Goal: Task Accomplishment & Management: Use online tool/utility

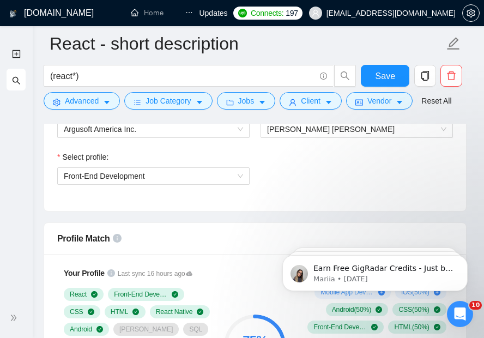
scroll to position [620, 0]
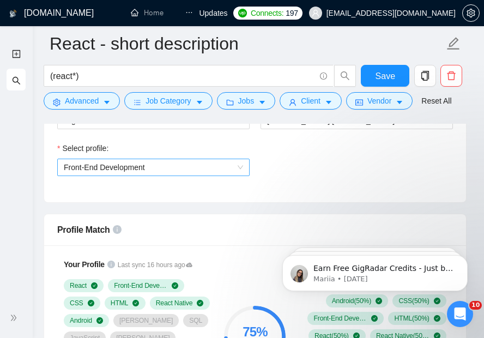
click at [226, 160] on span "Front-End Development" at bounding box center [153, 167] width 179 height 16
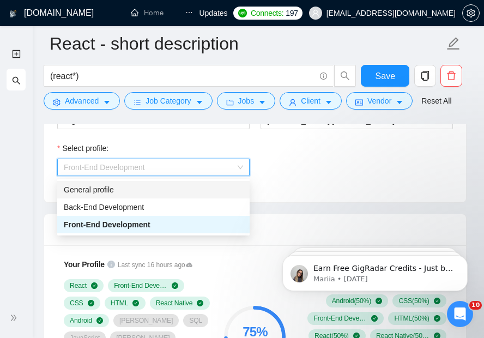
click at [223, 193] on div "General profile" at bounding box center [153, 190] width 179 height 12
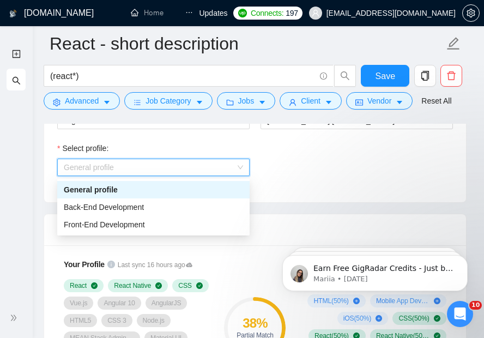
click at [194, 174] on span "General profile" at bounding box center [153, 167] width 179 height 16
click at [191, 202] on div "Back-End Development" at bounding box center [153, 207] width 179 height 12
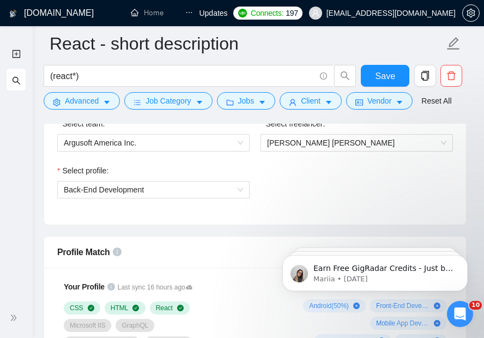
scroll to position [592, 0]
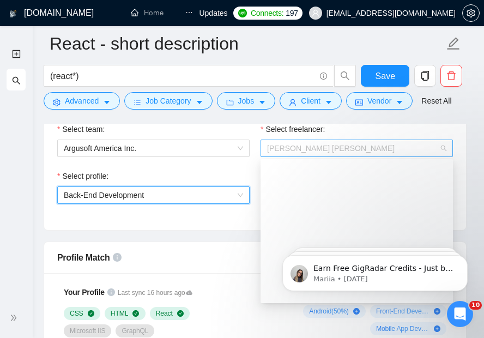
click at [305, 143] on span "[PERSON_NAME] [PERSON_NAME]" at bounding box center [356, 148] width 179 height 16
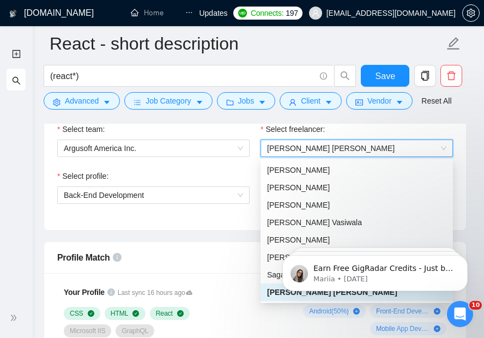
click at [305, 143] on span "[PERSON_NAME] [PERSON_NAME]" at bounding box center [356, 148] width 179 height 16
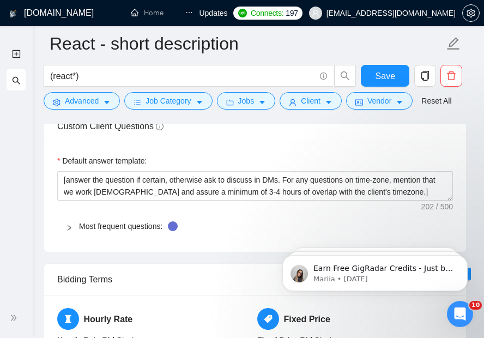
scroll to position [1587, 0]
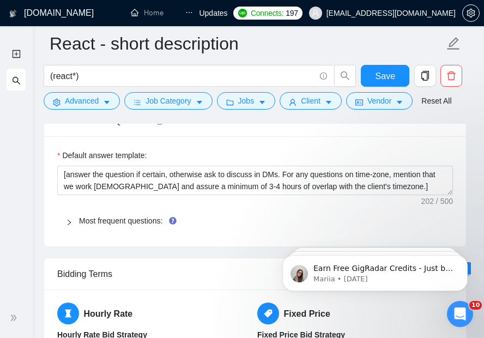
click at [71, 219] on icon "right" at bounding box center [69, 222] width 7 height 7
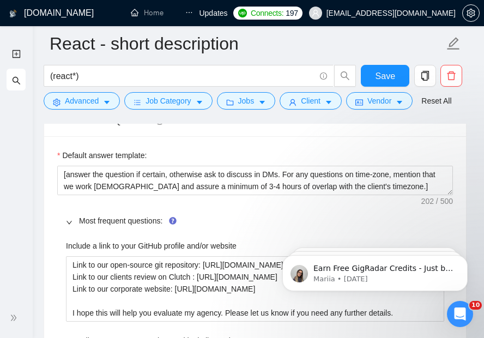
click at [71, 219] on icon "right" at bounding box center [69, 222] width 7 height 7
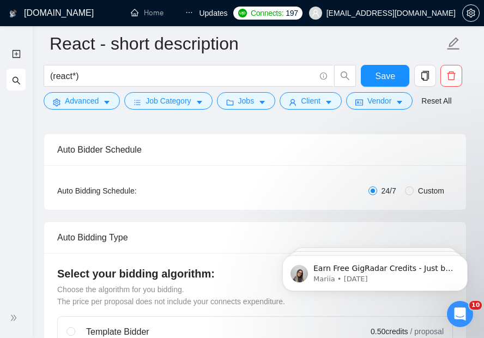
scroll to position [164, 0]
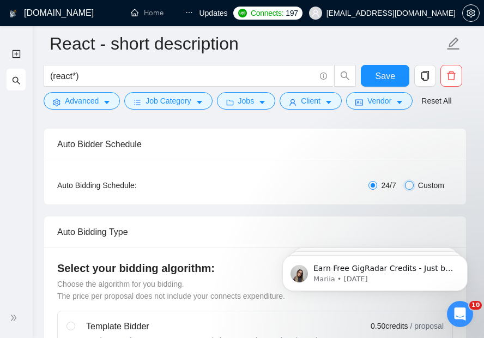
click at [411, 185] on input "Custom" at bounding box center [409, 185] width 9 height 9
radio input "true"
radio input "false"
checkbox input "true"
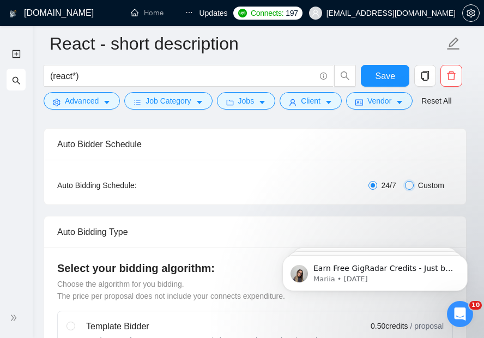
checkbox input "true"
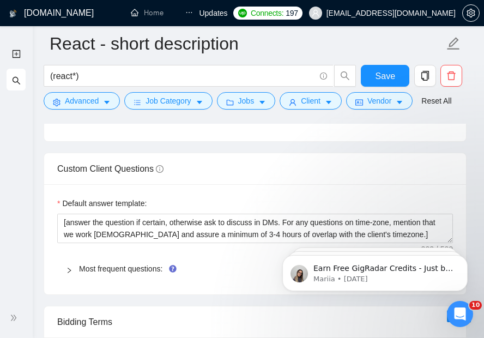
scroll to position [1680, 0]
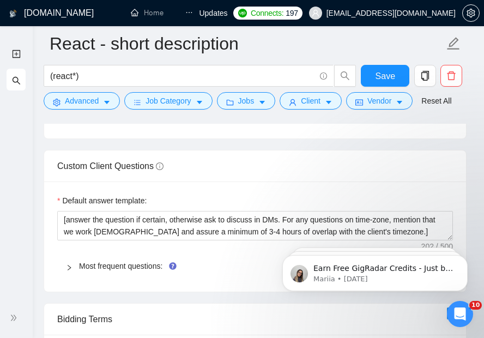
click at [70, 260] on div at bounding box center [72, 266] width 13 height 12
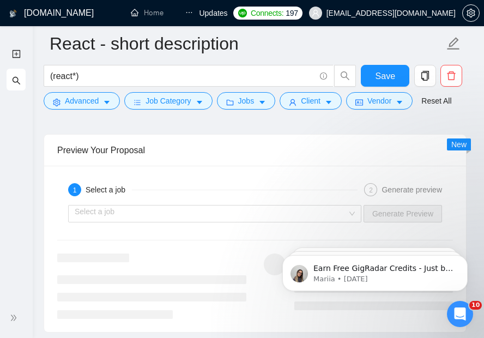
scroll to position [3161, 0]
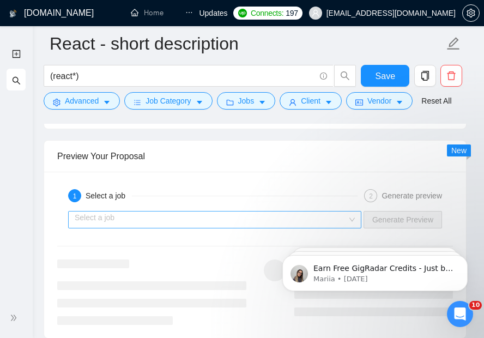
click at [114, 212] on input "search" at bounding box center [211, 220] width 273 height 16
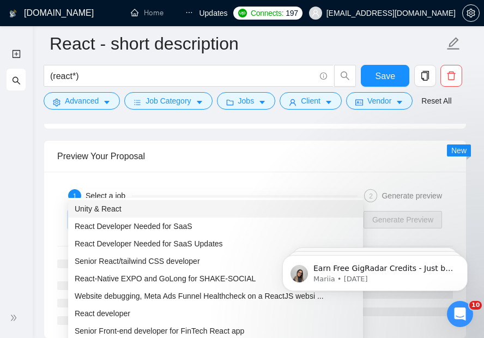
click at [114, 212] on input "search" at bounding box center [211, 220] width 273 height 16
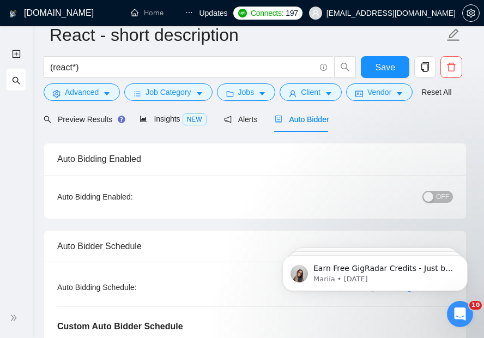
scroll to position [0, 0]
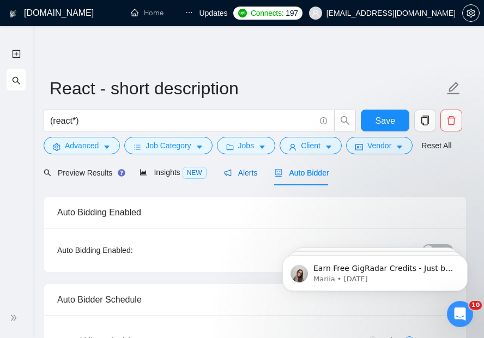
click at [238, 172] on span "Alerts" at bounding box center [241, 172] width 34 height 9
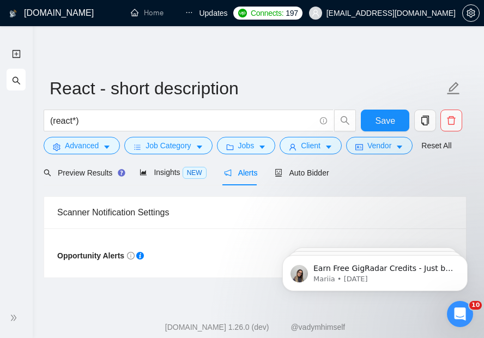
scroll to position [24, 0]
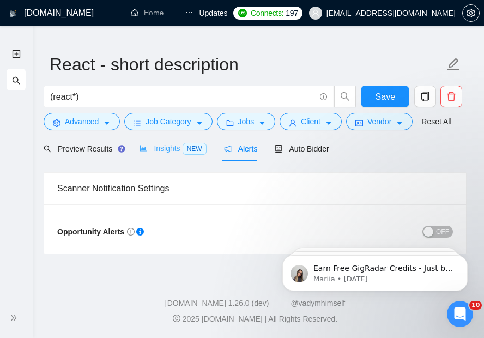
click at [189, 140] on div "Insights NEW" at bounding box center [173, 149] width 67 height 26
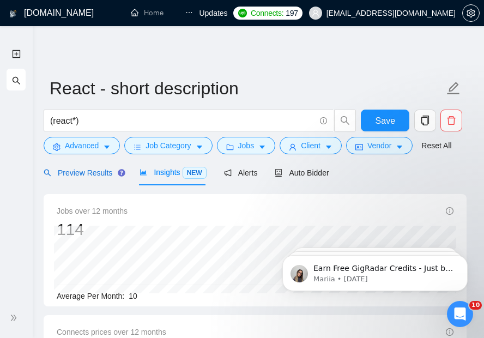
click at [93, 172] on span "Preview Results" at bounding box center [83, 172] width 79 height 9
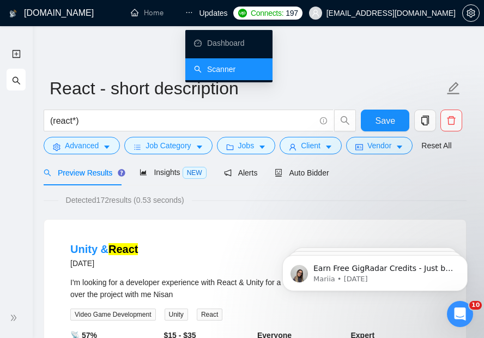
click at [187, 15] on icon "ellipsis" at bounding box center [189, 13] width 8 height 8
click at [203, 47] on link "Dashboard" at bounding box center [219, 43] width 51 height 9
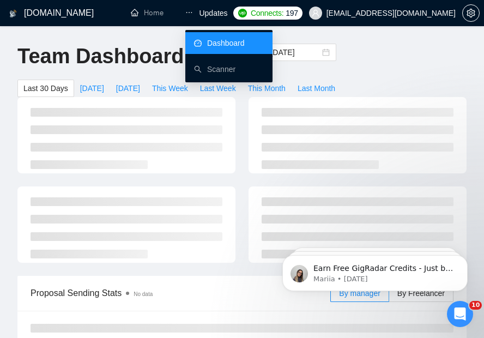
type input "[DATE]"
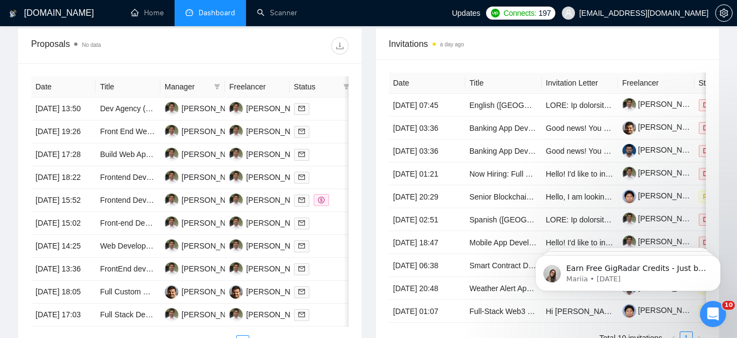
scroll to position [435, 0]
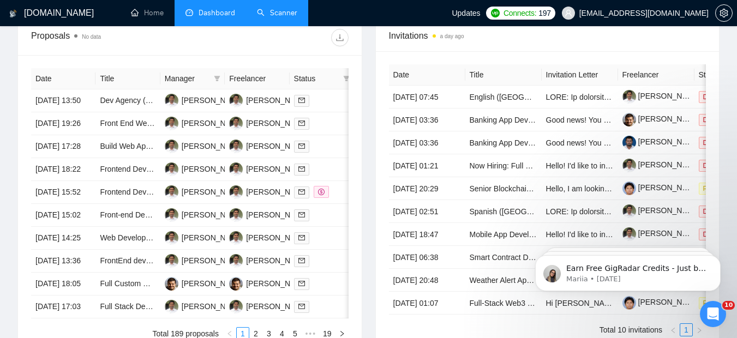
click at [285, 17] on link "Scanner" at bounding box center [277, 12] width 40 height 9
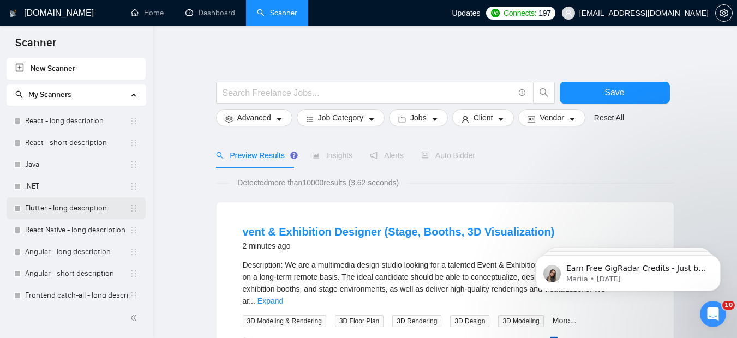
click at [73, 208] on link "Flutter - long description" at bounding box center [77, 208] width 104 height 22
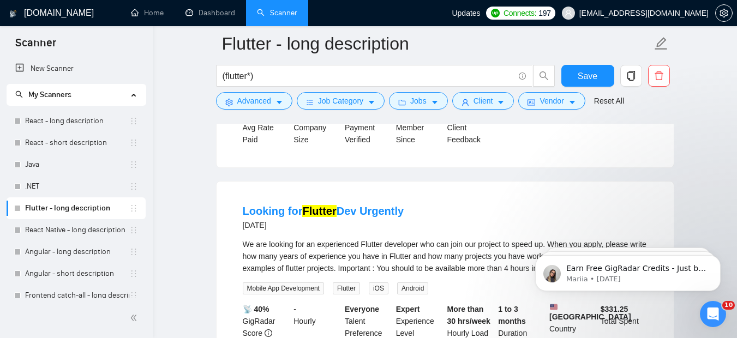
scroll to position [315, 0]
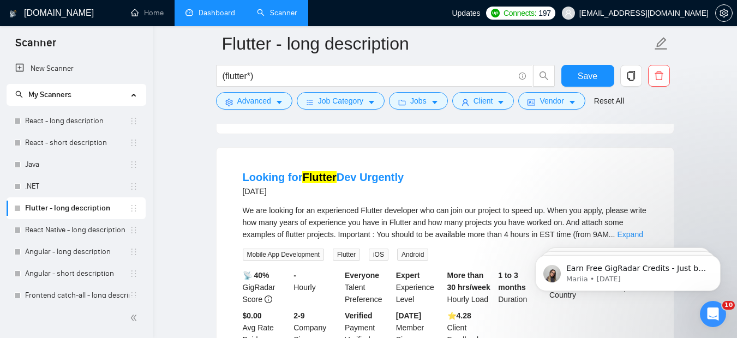
click at [222, 8] on link "Dashboard" at bounding box center [210, 12] width 50 height 9
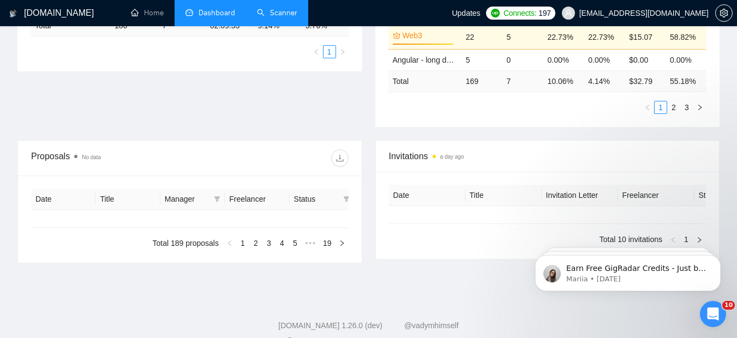
type input "[DATE]"
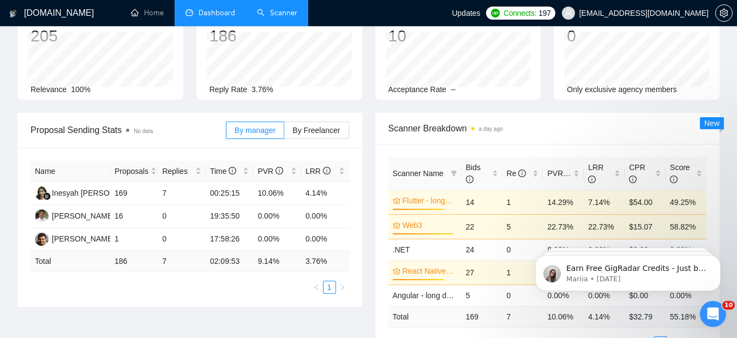
scroll to position [83, 0]
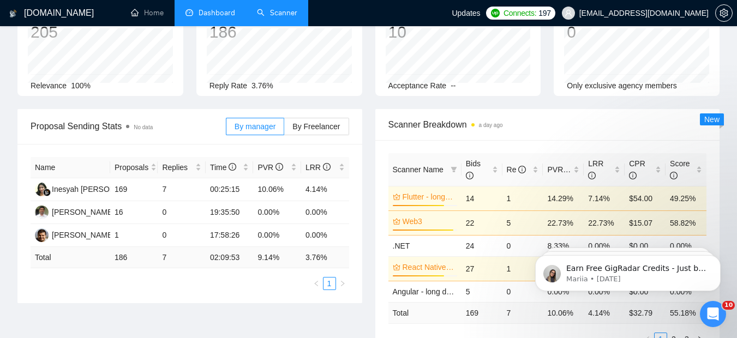
click at [257, 8] on link "Scanner" at bounding box center [277, 12] width 40 height 9
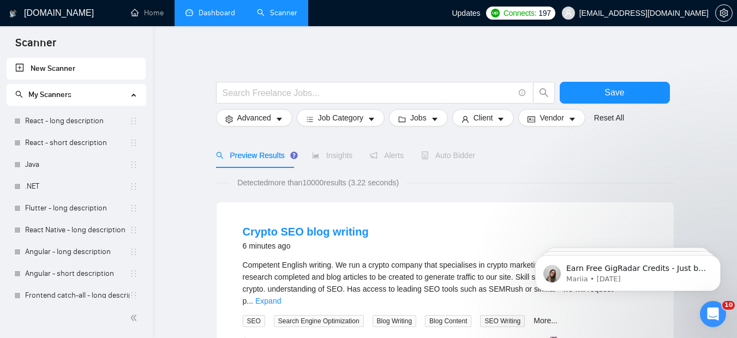
click at [220, 12] on link "Dashboard" at bounding box center [210, 12] width 50 height 9
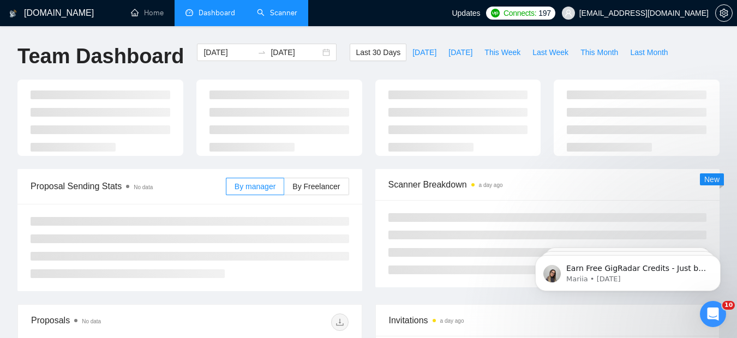
click at [277, 12] on link "Scanner" at bounding box center [277, 12] width 40 height 9
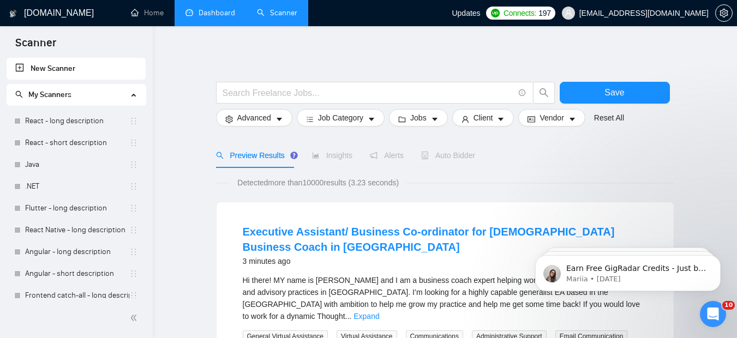
click at [455, 149] on div "Auto Bidder" at bounding box center [448, 155] width 54 height 25
click at [449, 156] on span "Auto Bidder" at bounding box center [448, 155] width 54 height 9
click at [55, 119] on link "React - long description" at bounding box center [77, 121] width 104 height 22
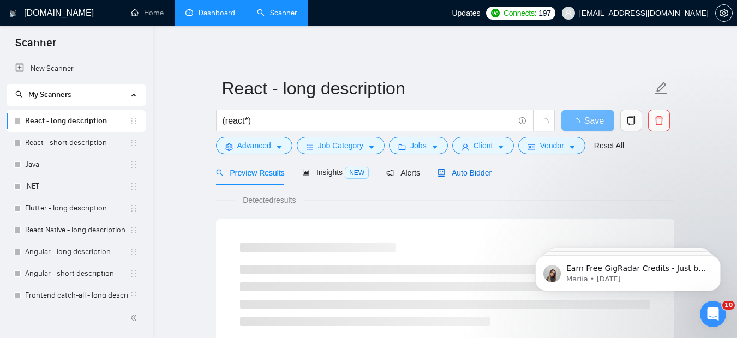
click at [479, 173] on span "Auto Bidder" at bounding box center [464, 172] width 54 height 9
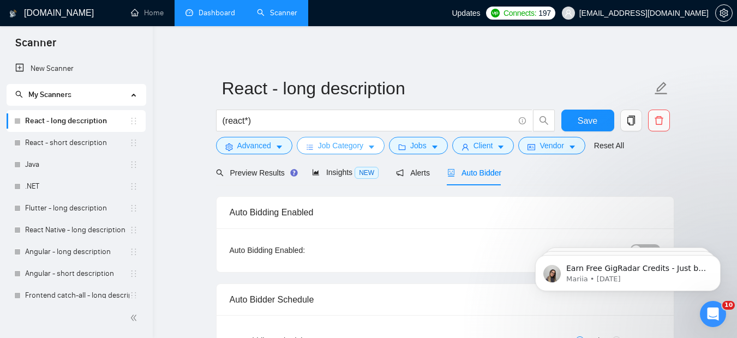
click at [371, 148] on icon "caret-down" at bounding box center [371, 147] width 5 height 3
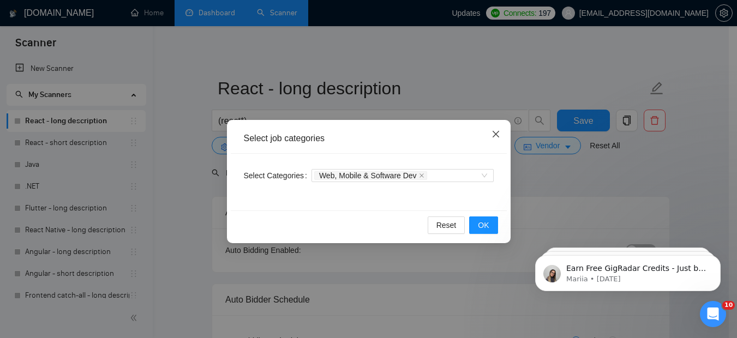
click at [494, 132] on icon "close" at bounding box center [495, 134] width 7 height 7
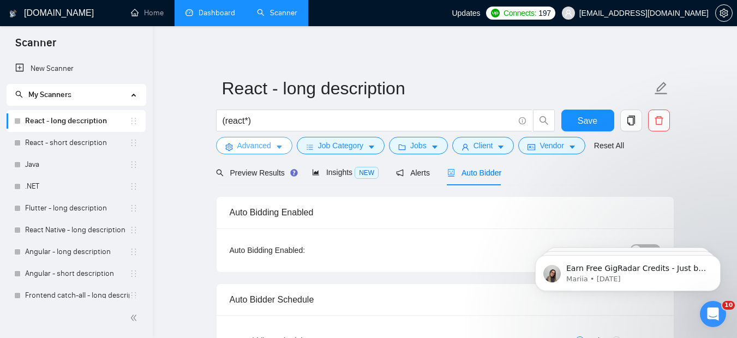
click at [282, 148] on icon "caret-down" at bounding box center [279, 147] width 8 height 8
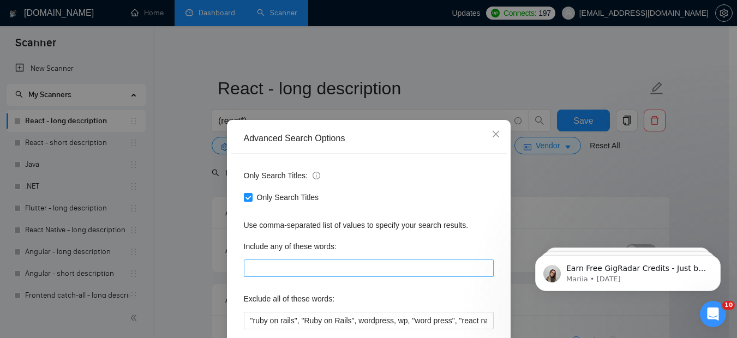
scroll to position [116, 0]
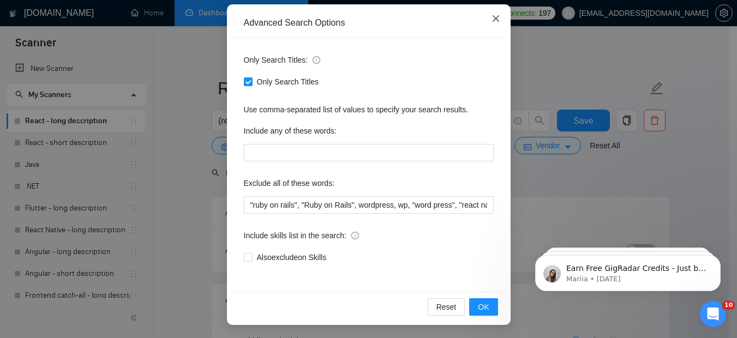
click at [491, 14] on icon "close" at bounding box center [495, 18] width 9 height 9
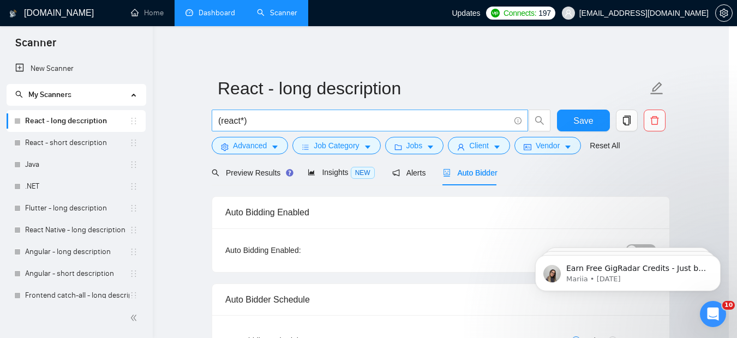
scroll to position [61, 0]
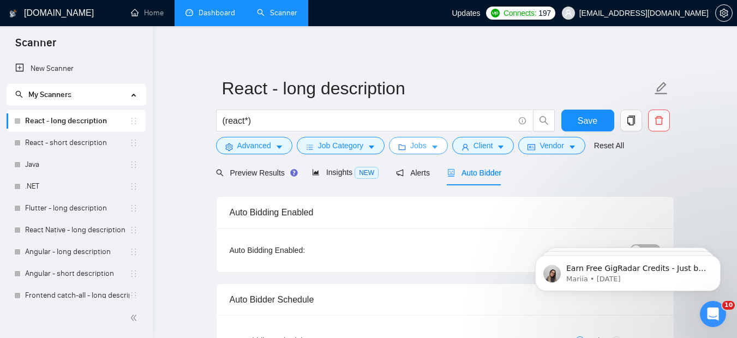
click at [436, 144] on icon "caret-down" at bounding box center [435, 147] width 8 height 8
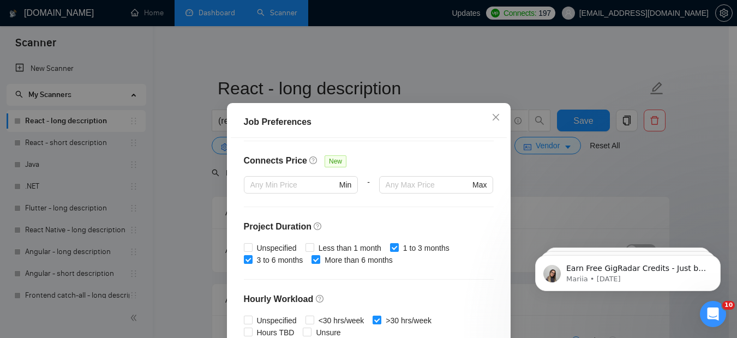
scroll to position [218, 0]
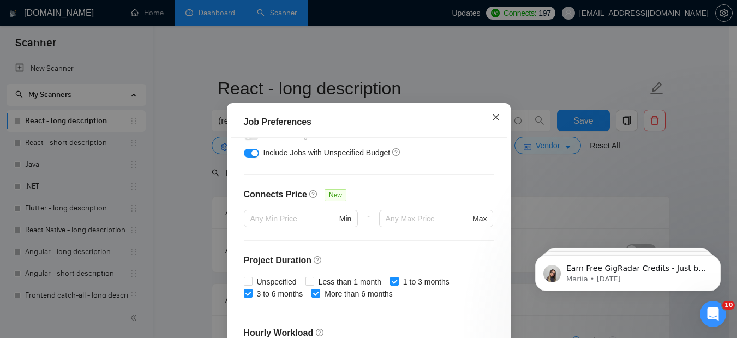
click at [492, 119] on icon "close" at bounding box center [495, 116] width 7 height 7
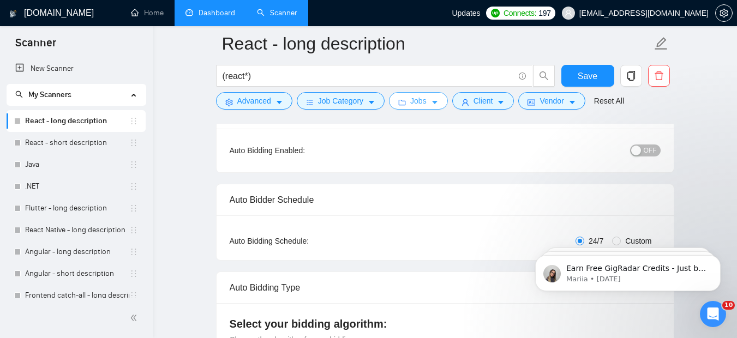
scroll to position [111, 0]
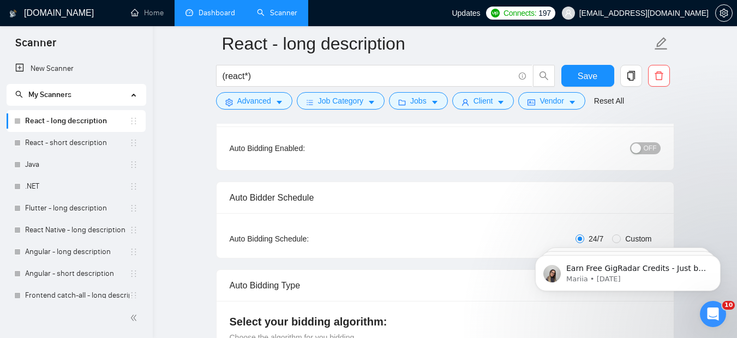
click html "Earn Free GigRadar Credits - Just by Sharing Your Story! 💬 Want more credits fo…"
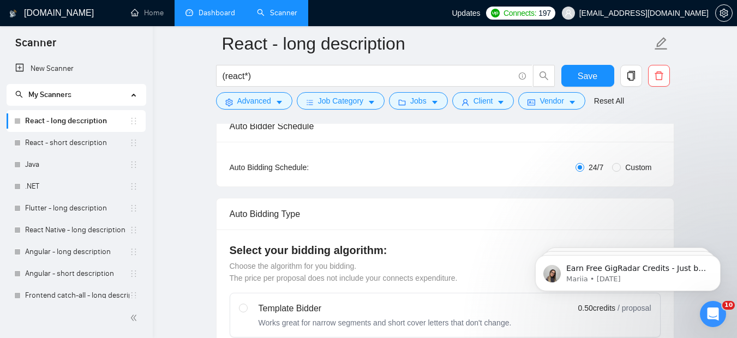
scroll to position [205, 0]
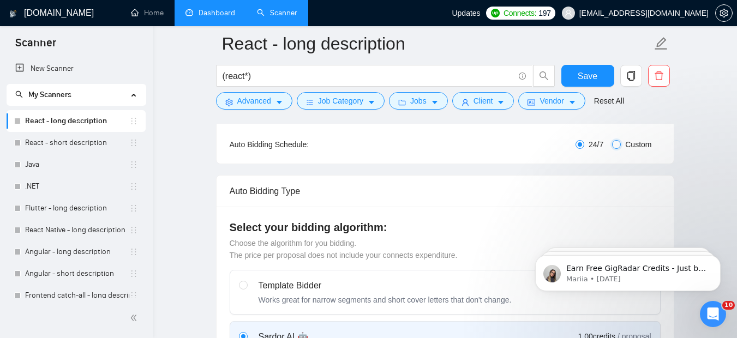
click at [614, 142] on input "Custom" at bounding box center [616, 144] width 9 height 9
radio input "true"
radio input "false"
checkbox input "true"
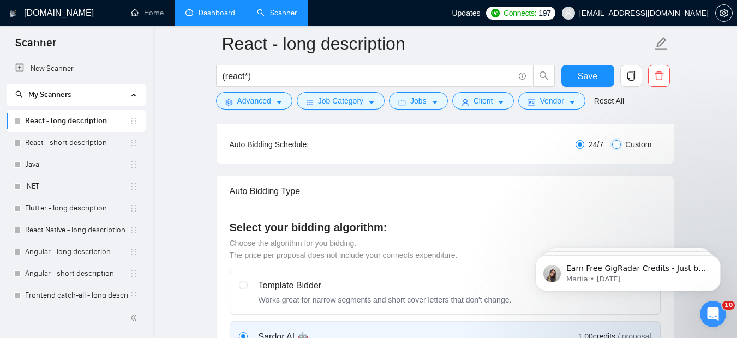
checkbox input "true"
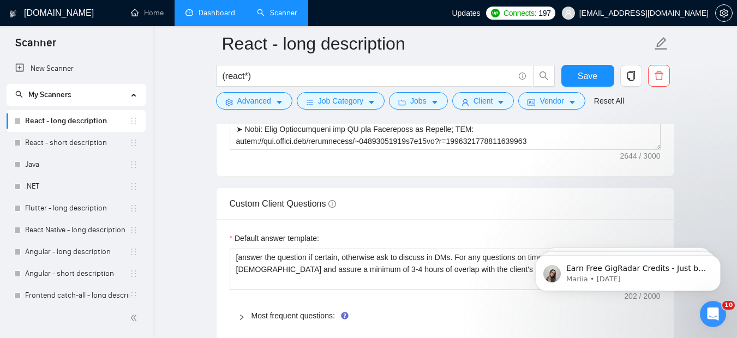
scroll to position [1653, 0]
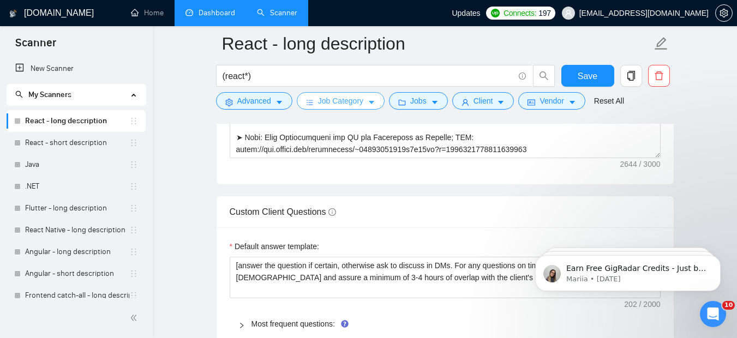
click at [367, 100] on icon "caret-down" at bounding box center [371, 103] width 8 height 8
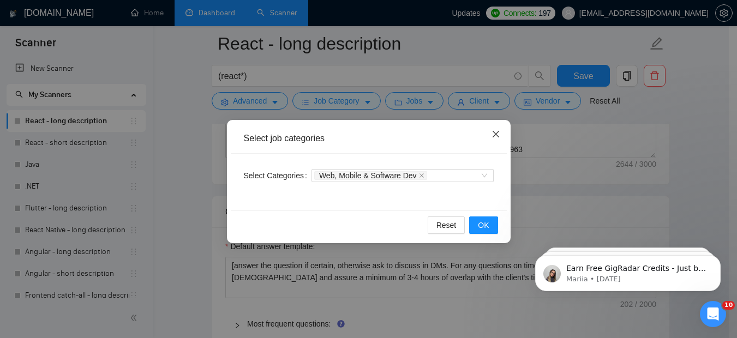
click at [488, 129] on span "Close" at bounding box center [495, 134] width 29 height 29
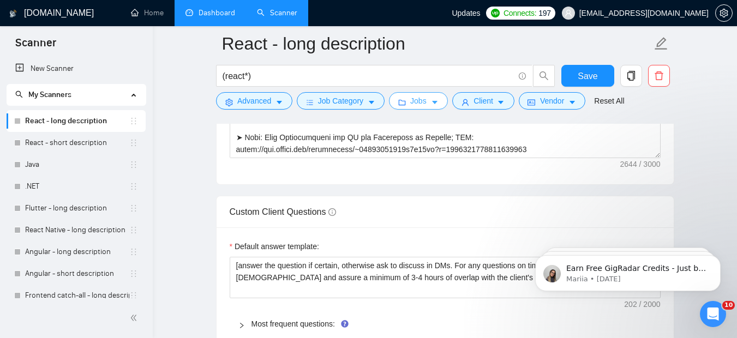
click at [429, 100] on button "Jobs" at bounding box center [418, 100] width 59 height 17
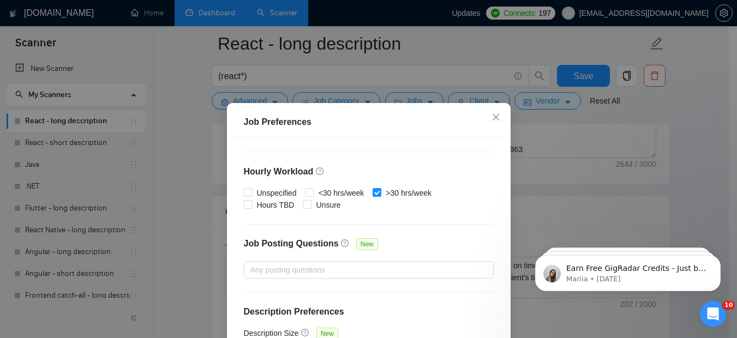
scroll to position [85, 0]
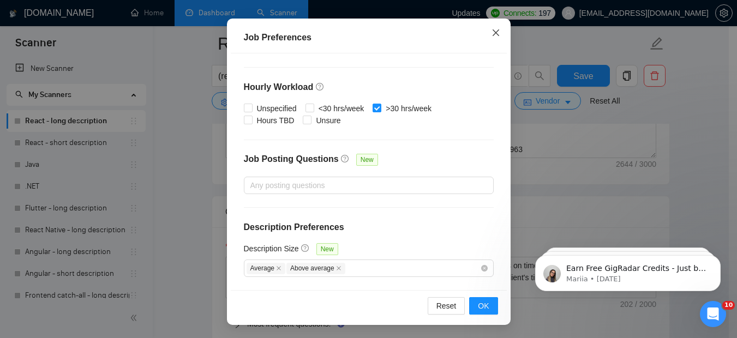
click at [491, 31] on icon "close" at bounding box center [495, 32] width 9 height 9
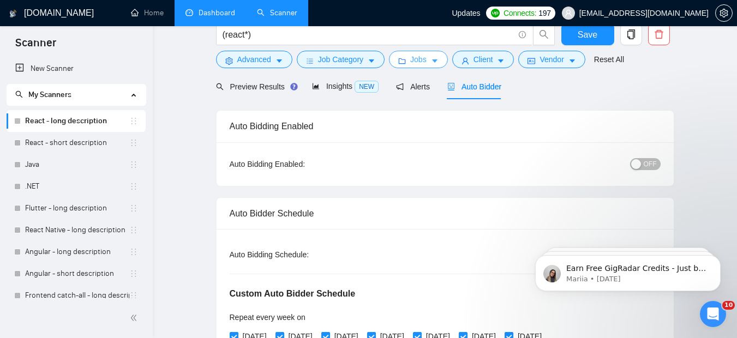
scroll to position [0, 0]
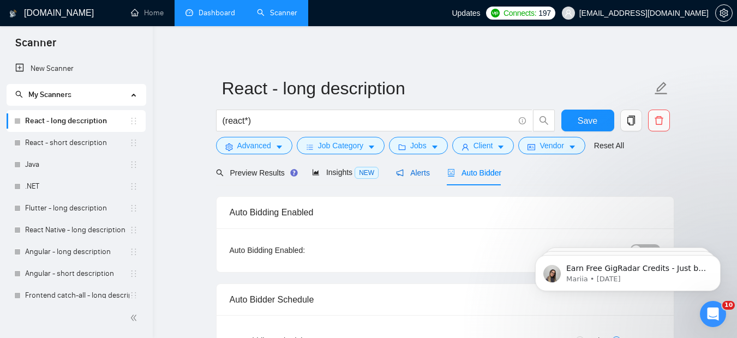
click at [428, 177] on span "Alerts" at bounding box center [413, 172] width 34 height 9
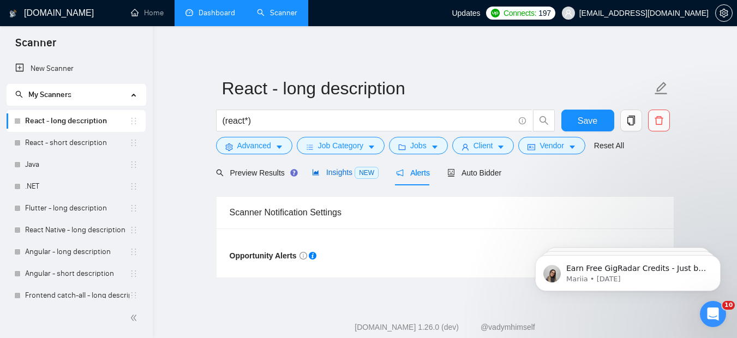
click at [348, 166] on div "Insights NEW" at bounding box center [345, 172] width 67 height 13
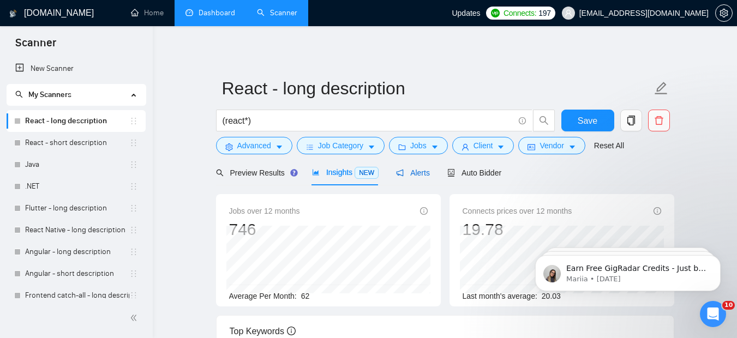
click at [422, 172] on span "Alerts" at bounding box center [413, 172] width 34 height 9
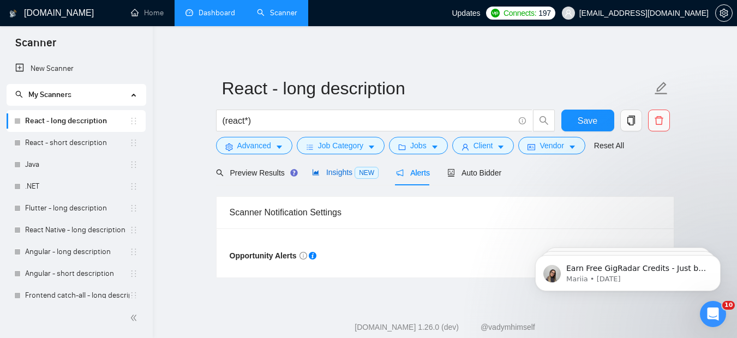
click at [331, 168] on span "Insights NEW" at bounding box center [345, 172] width 67 height 9
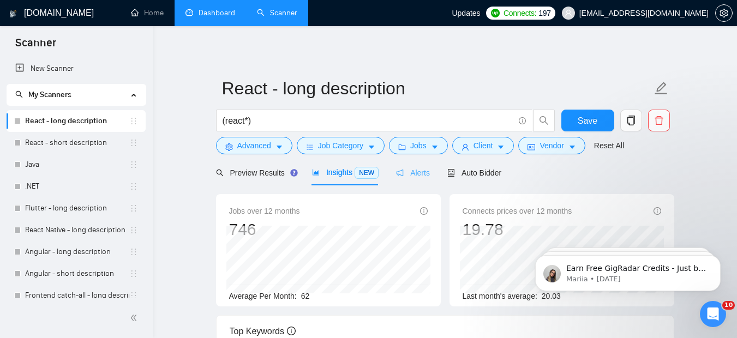
click at [413, 180] on div "Alerts" at bounding box center [413, 173] width 34 height 26
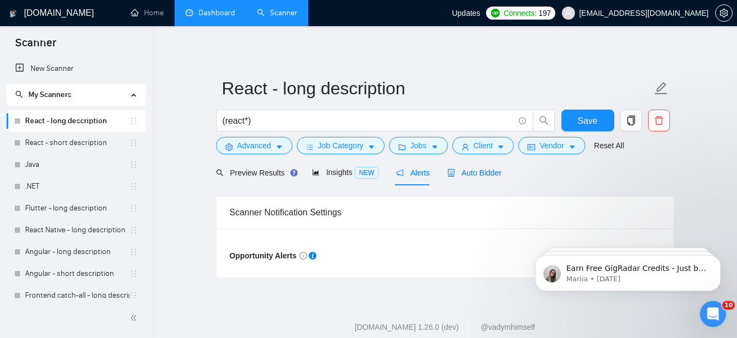
click at [470, 177] on div "Auto Bidder" at bounding box center [474, 173] width 54 height 12
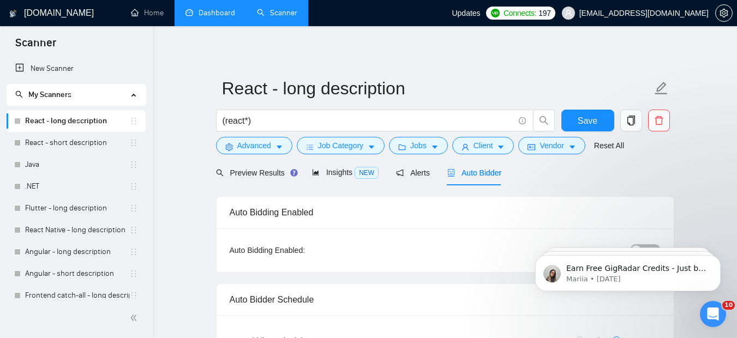
radio input "true"
radio input "false"
click at [220, 14] on link "Dashboard" at bounding box center [210, 12] width 50 height 9
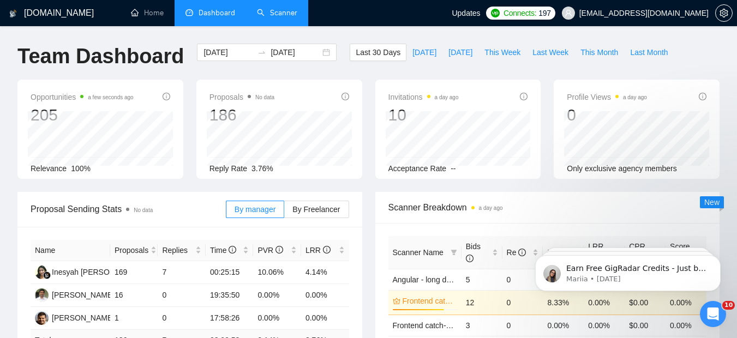
click at [270, 14] on link "Scanner" at bounding box center [277, 12] width 40 height 9
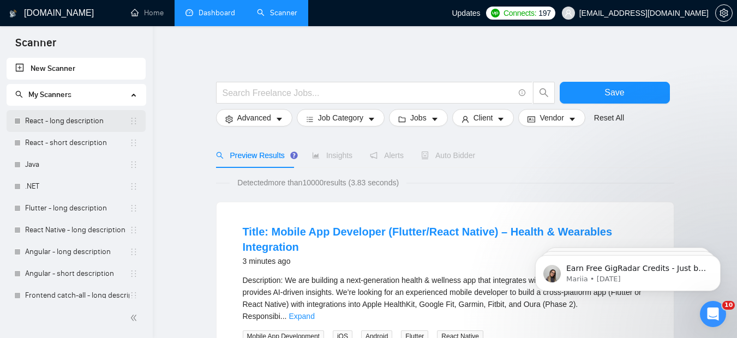
click at [102, 118] on link "React - long description" at bounding box center [77, 121] width 104 height 22
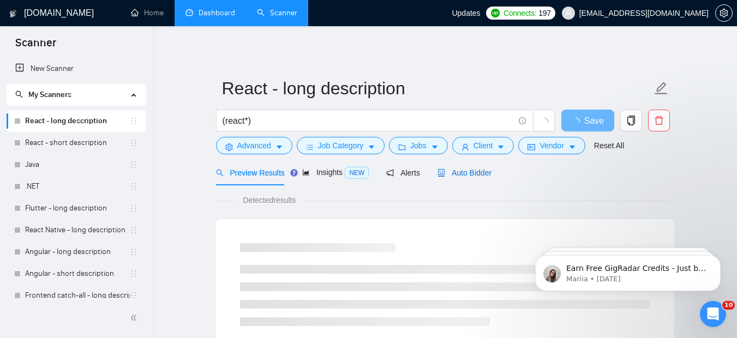
click at [470, 168] on span "Auto Bidder" at bounding box center [464, 172] width 54 height 9
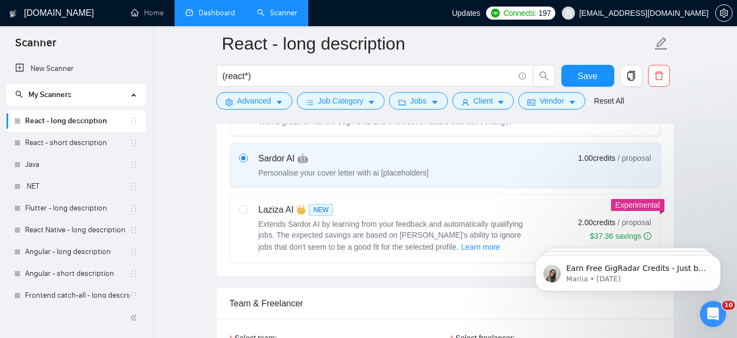
scroll to position [389, 0]
